Goal: Navigation & Orientation: Find specific page/section

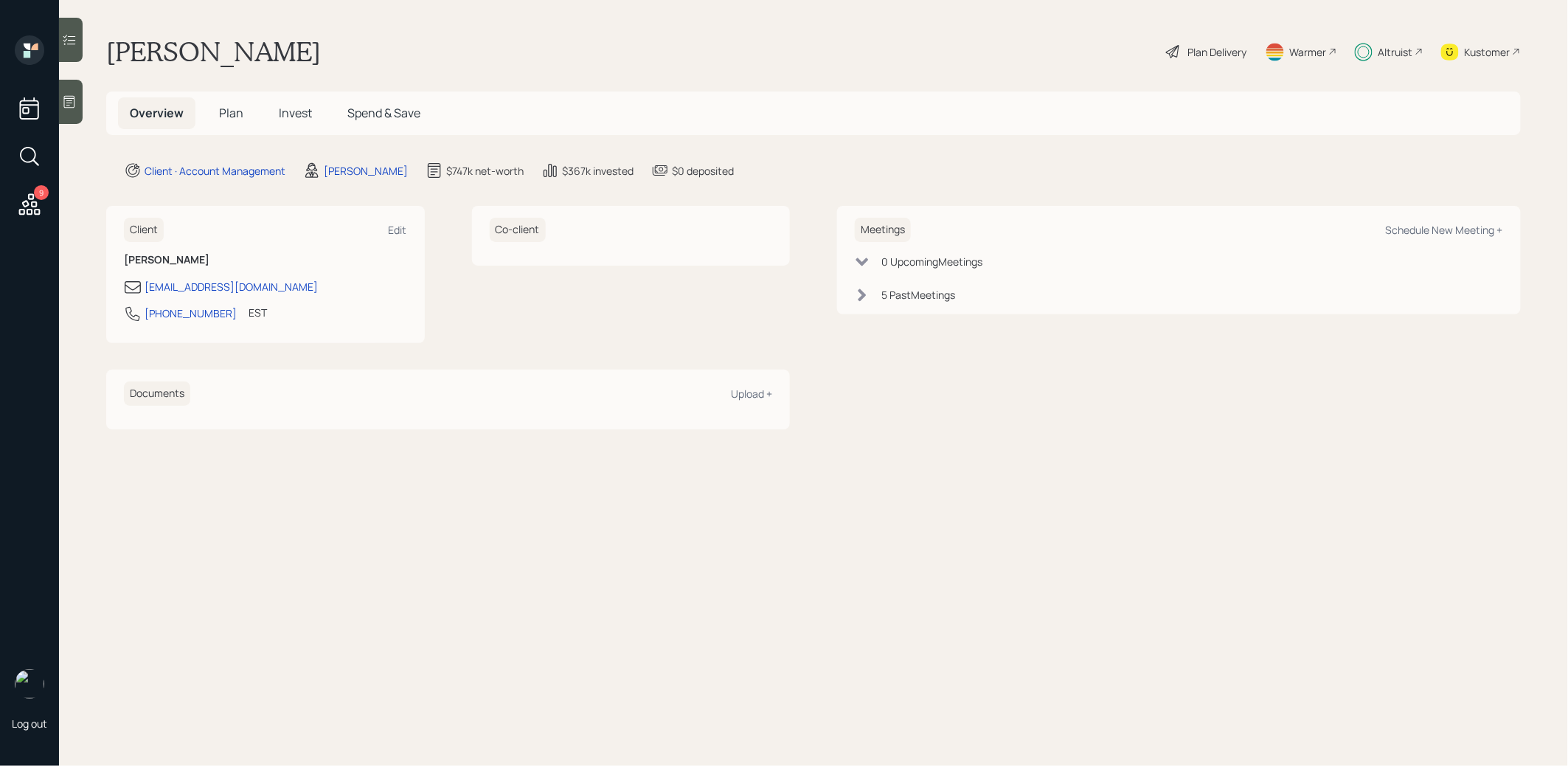
click at [1306, 44] on div "Warmer" at bounding box center [1308, 52] width 37 height 15
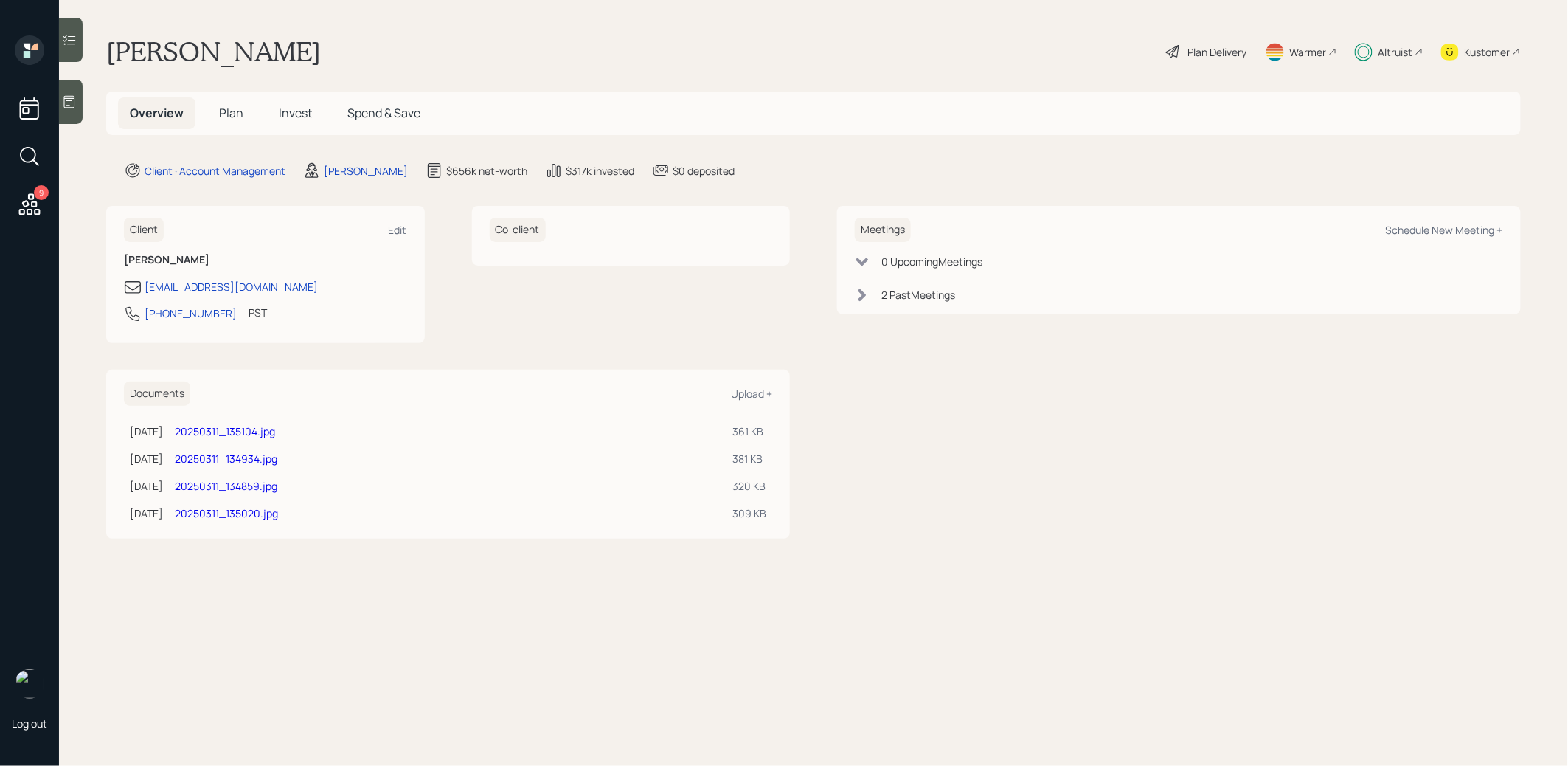
click at [1315, 46] on div "Warmer" at bounding box center [1308, 52] width 37 height 15
